Goal: Connect with others: Connect with other users

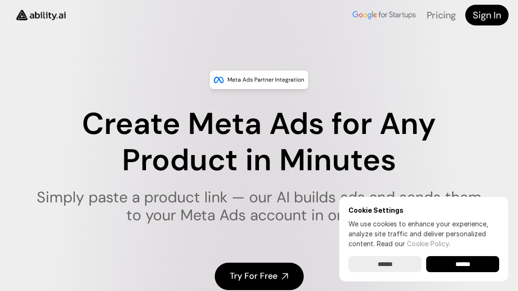
click at [462, 262] on input "******" at bounding box center [462, 264] width 73 height 16
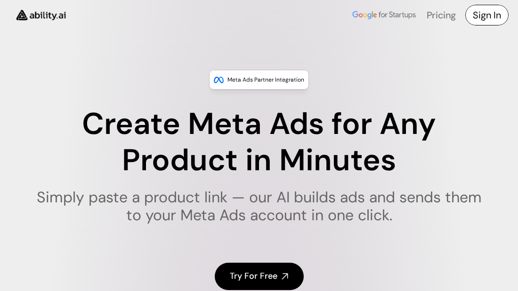
click at [487, 14] on h4 "Sign In" at bounding box center [487, 14] width 28 height 13
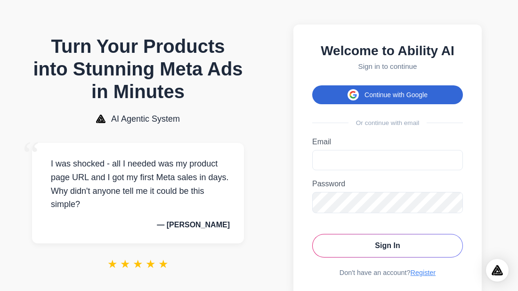
click at [368, 88] on button "Continue with Google" at bounding box center [387, 94] width 151 height 19
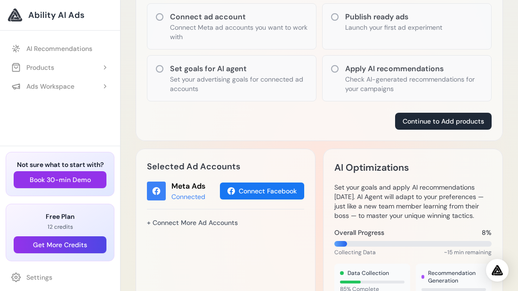
scroll to position [254, 0]
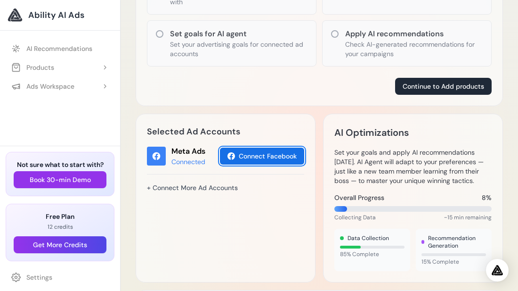
click at [232, 150] on button "Connect Facebook" at bounding box center [262, 155] width 84 height 17
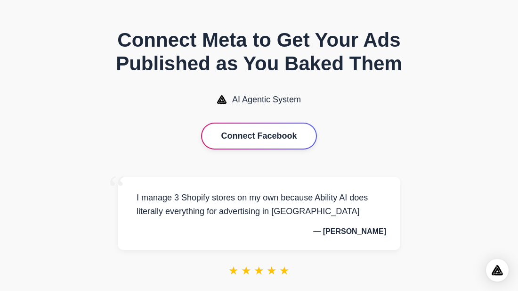
click at [261, 130] on button "Connect Facebook" at bounding box center [258, 135] width 113 height 25
